Goal: Go to known website

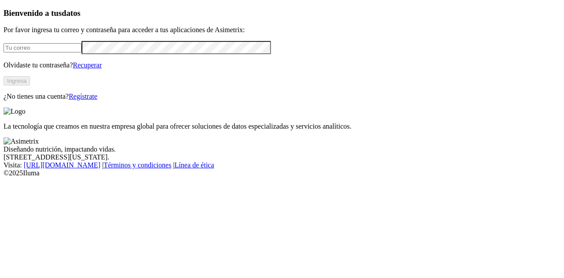
type input "[PERSON_NAME][EMAIL_ADDRESS][PERSON_NAME][DOMAIN_NAME]"
click at [30, 86] on button "Ingresa" at bounding box center [17, 80] width 26 height 9
